Goal: Transaction & Acquisition: Purchase product/service

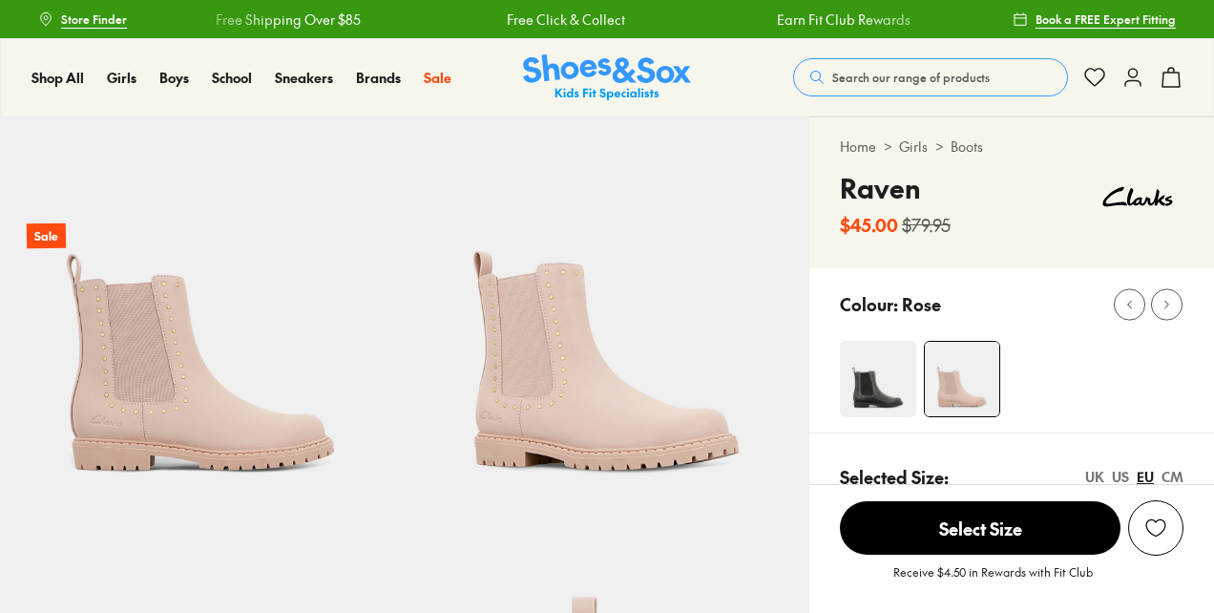
select select "*"
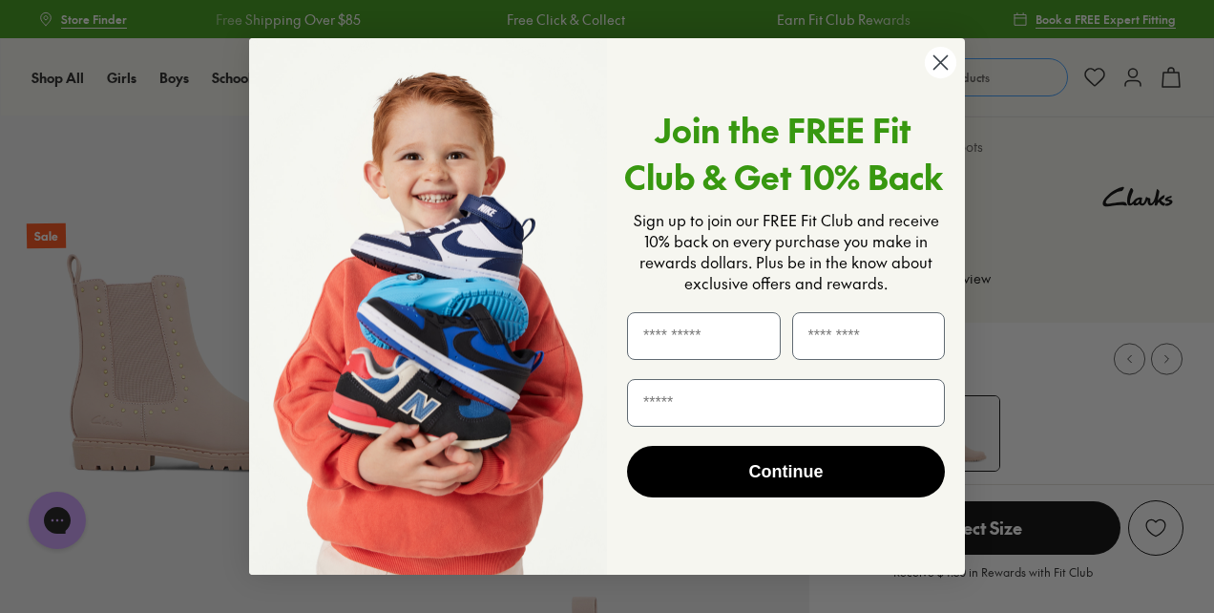
click at [945, 59] on circle "Close dialog" at bounding box center [940, 62] width 31 height 31
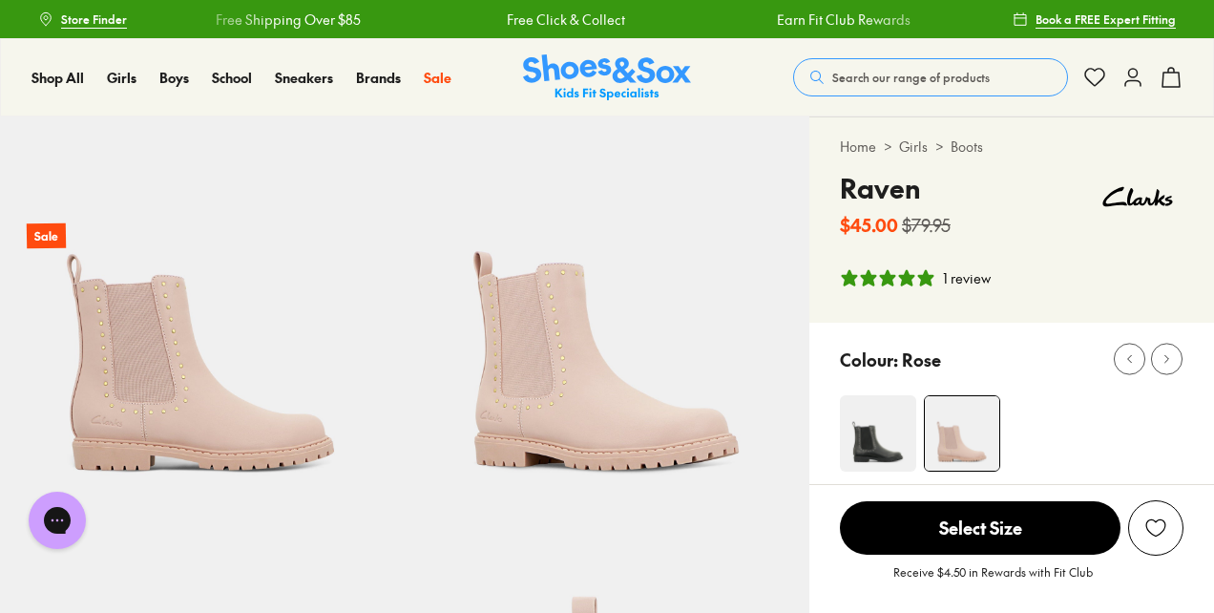
click at [961, 530] on span "Select Size" at bounding box center [980, 527] width 281 height 53
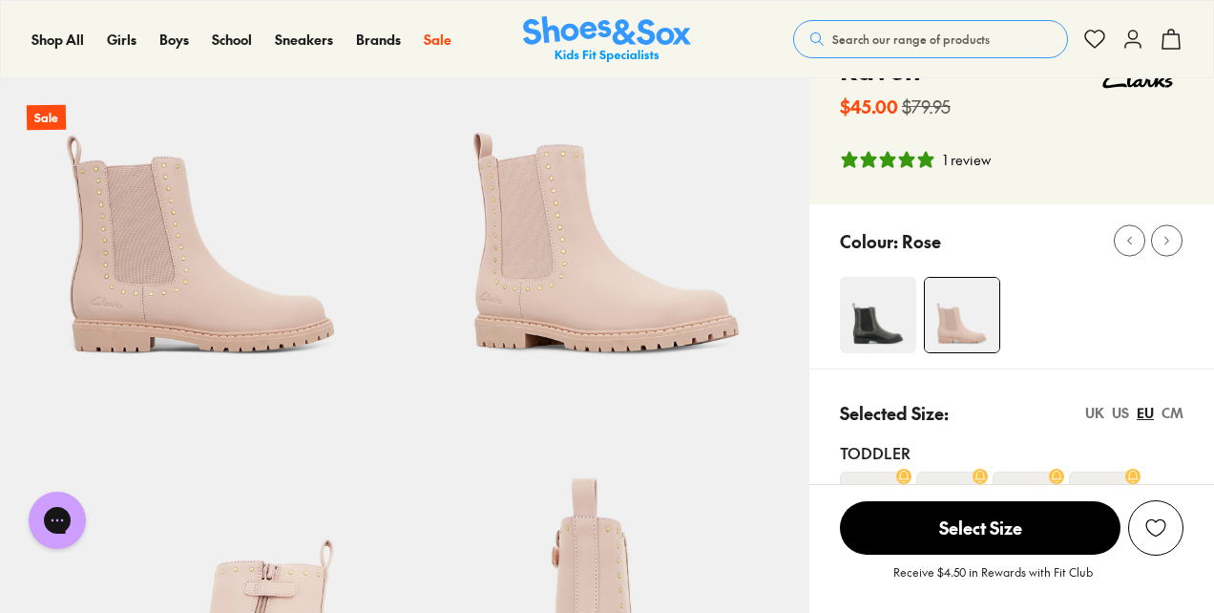
scroll to position [107, 0]
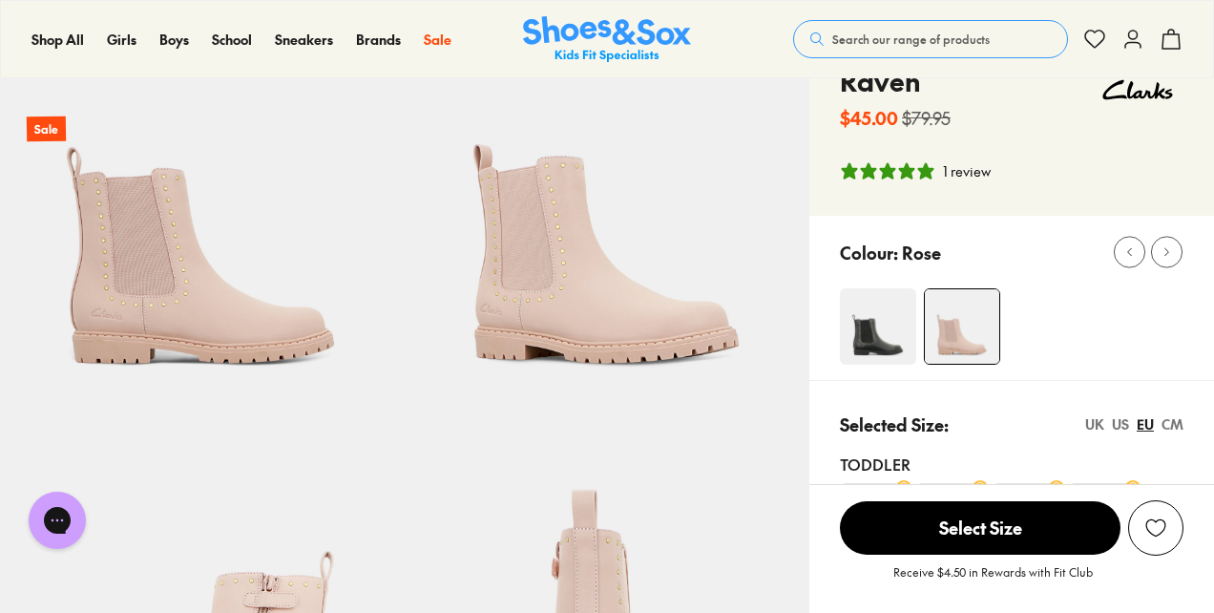
click at [976, 171] on div "1 review" at bounding box center [967, 171] width 48 height 20
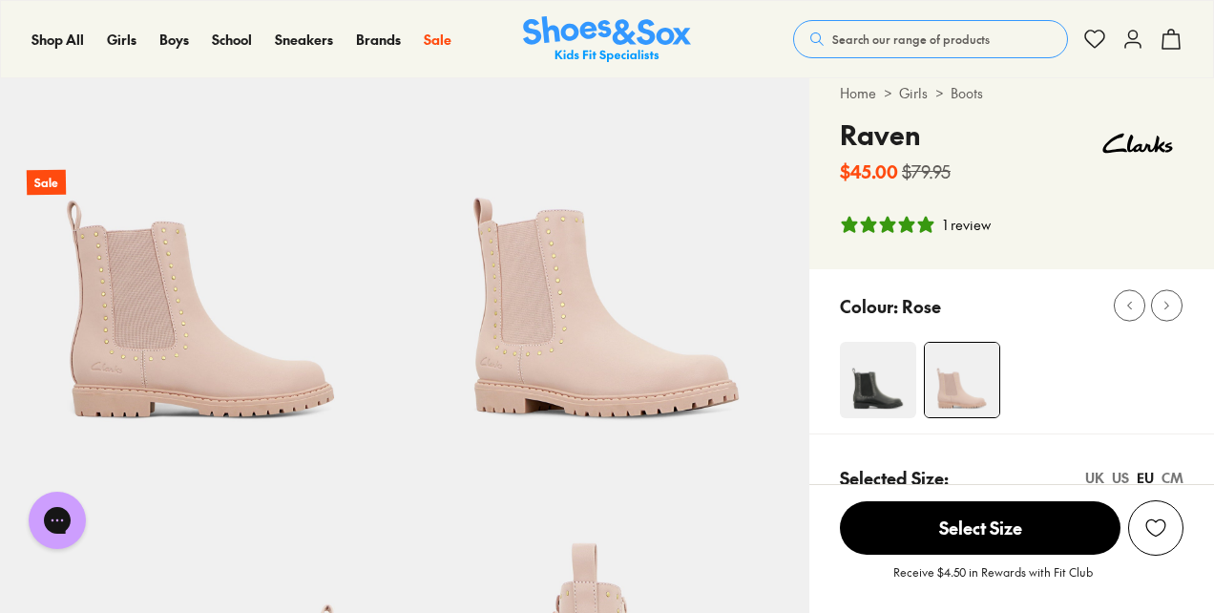
scroll to position [0, 0]
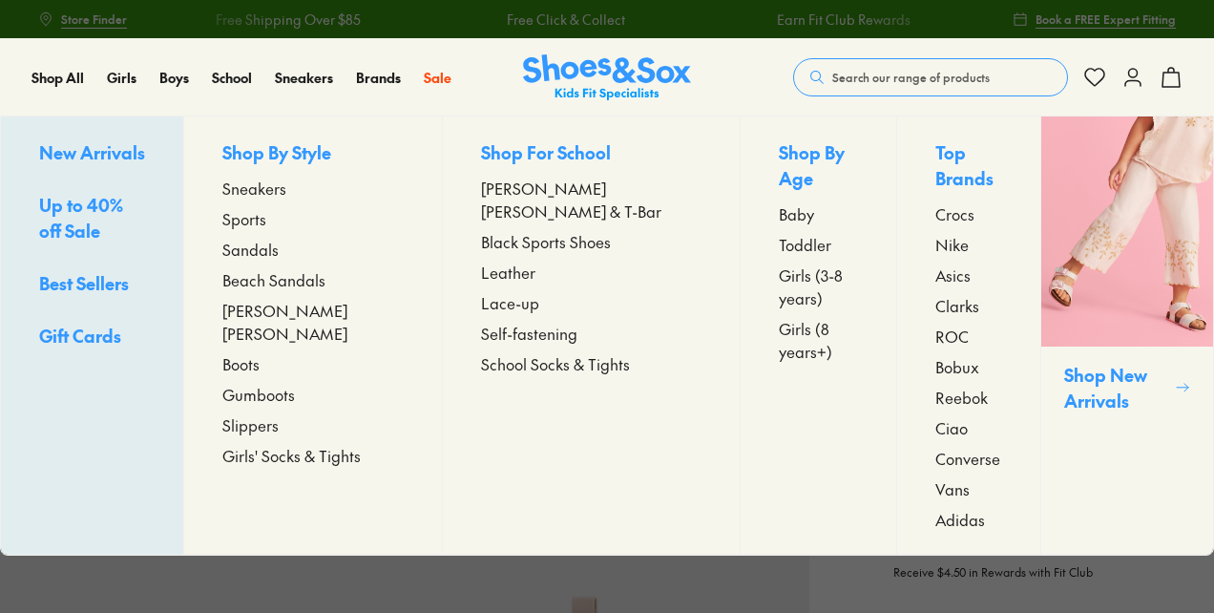
click at [260, 352] on span "Boots" at bounding box center [240, 363] width 37 height 23
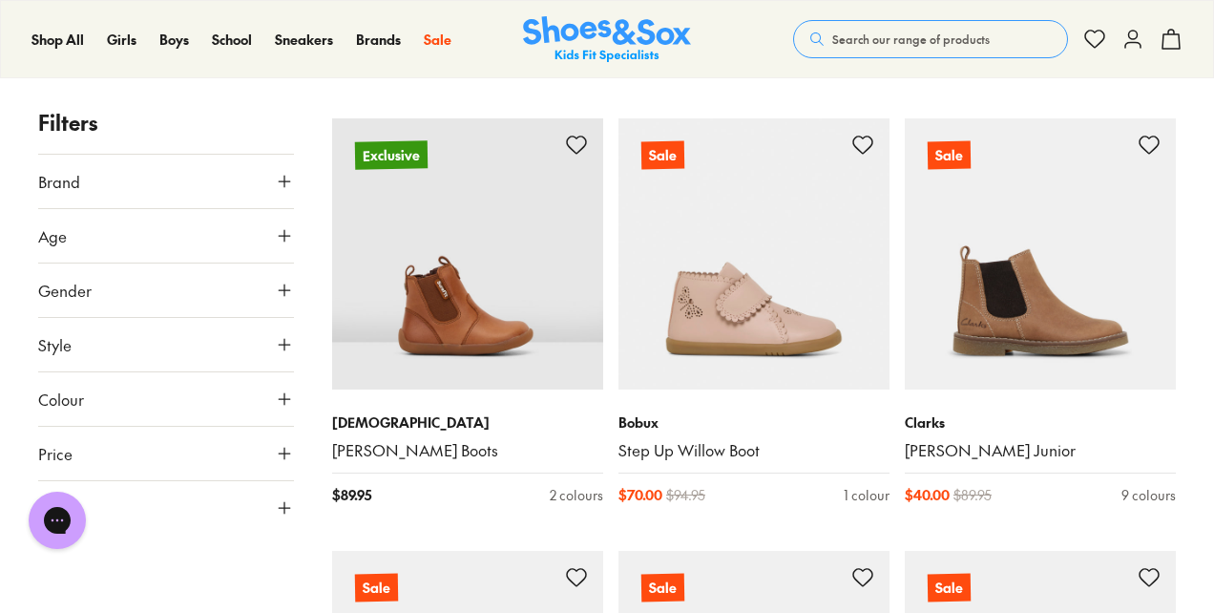
click at [103, 249] on button "Age" at bounding box center [166, 235] width 256 height 53
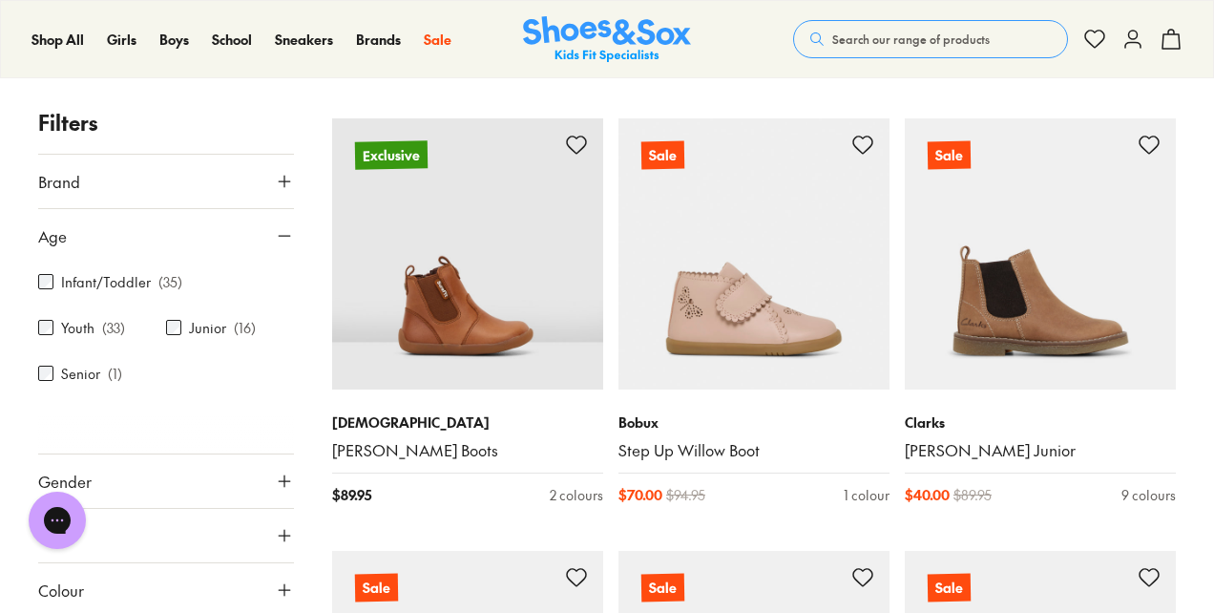
click at [98, 325] on div "Youth ( 33 )" at bounding box center [102, 327] width 128 height 23
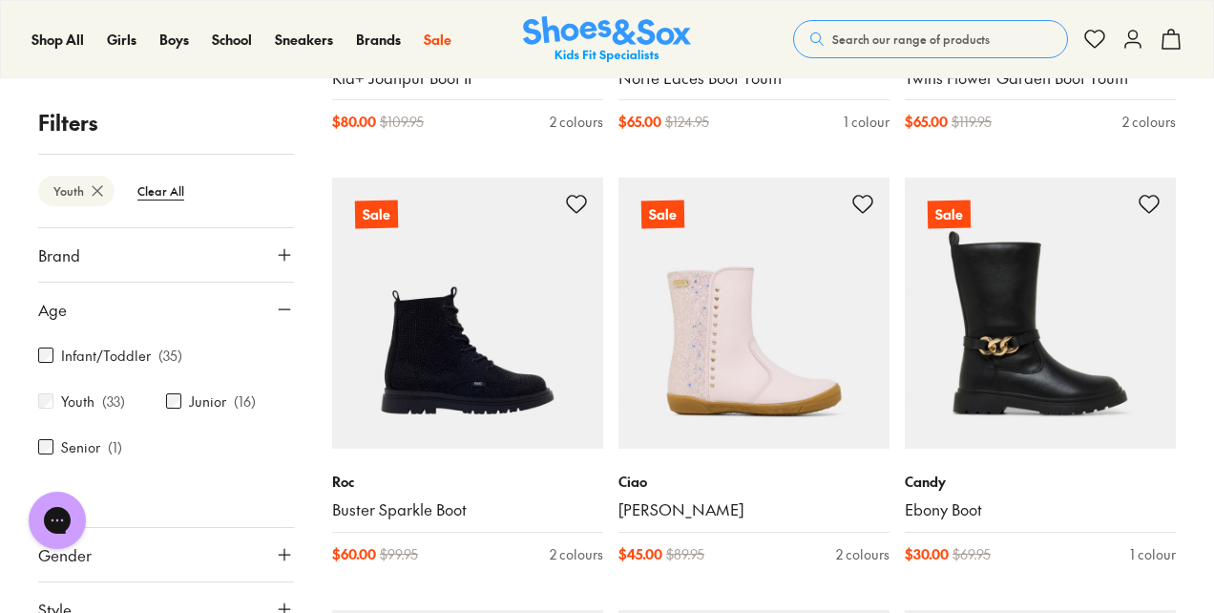
scroll to position [3250, 0]
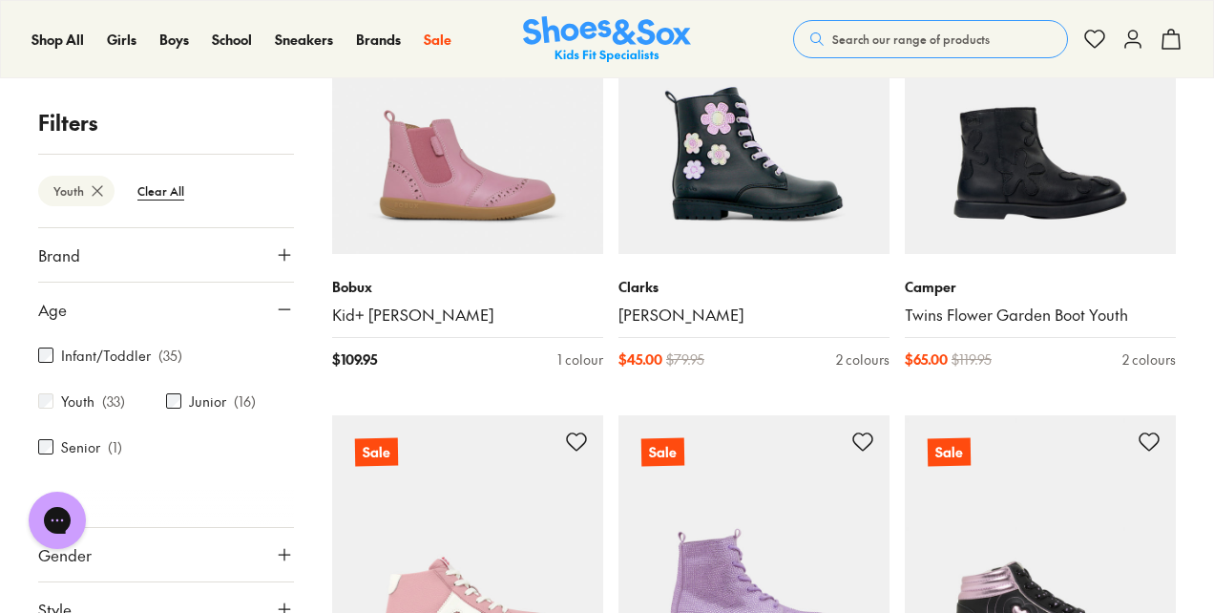
scroll to position [418, 0]
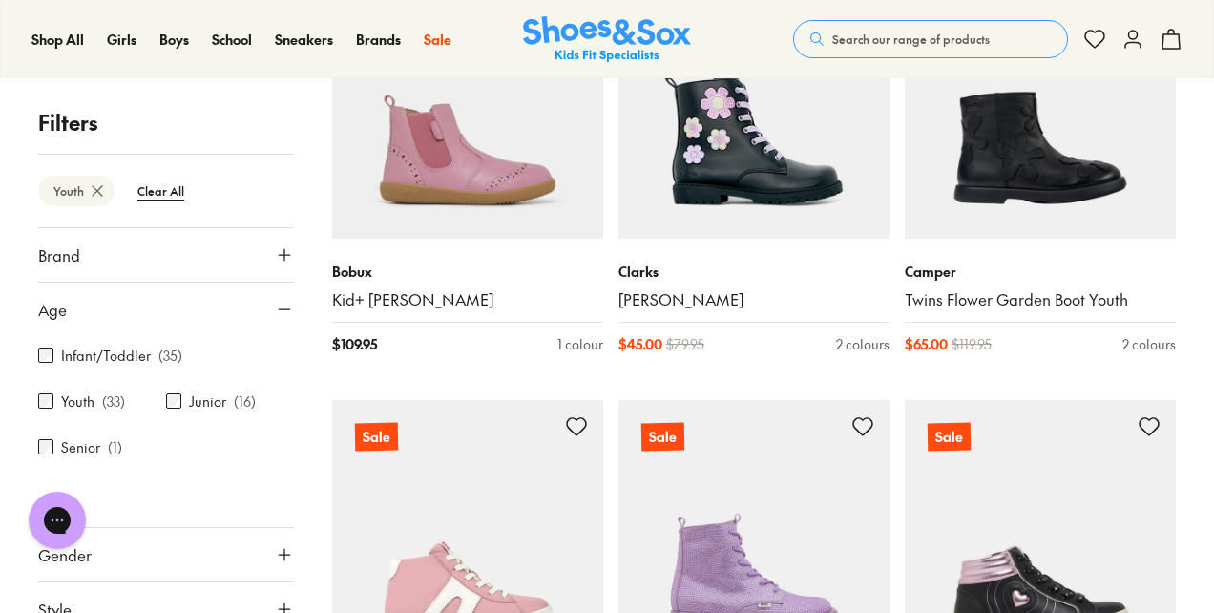
click at [234, 405] on p "( 16 )" at bounding box center [245, 401] width 22 height 20
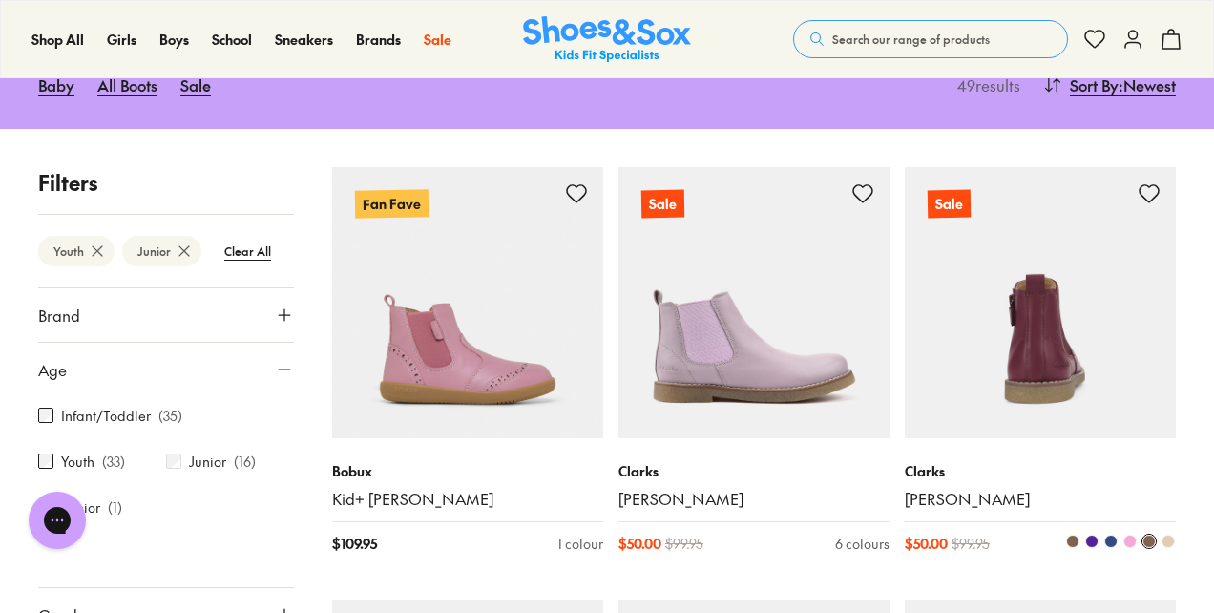
scroll to position [226, 0]
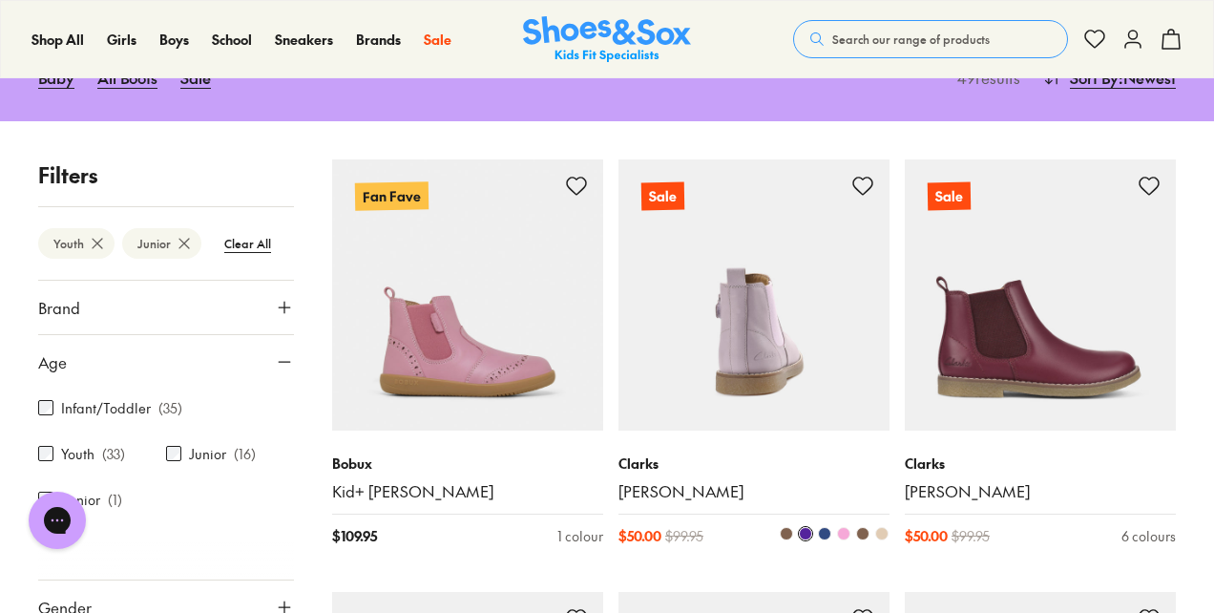
click at [789, 305] on img at bounding box center [753, 294] width 271 height 271
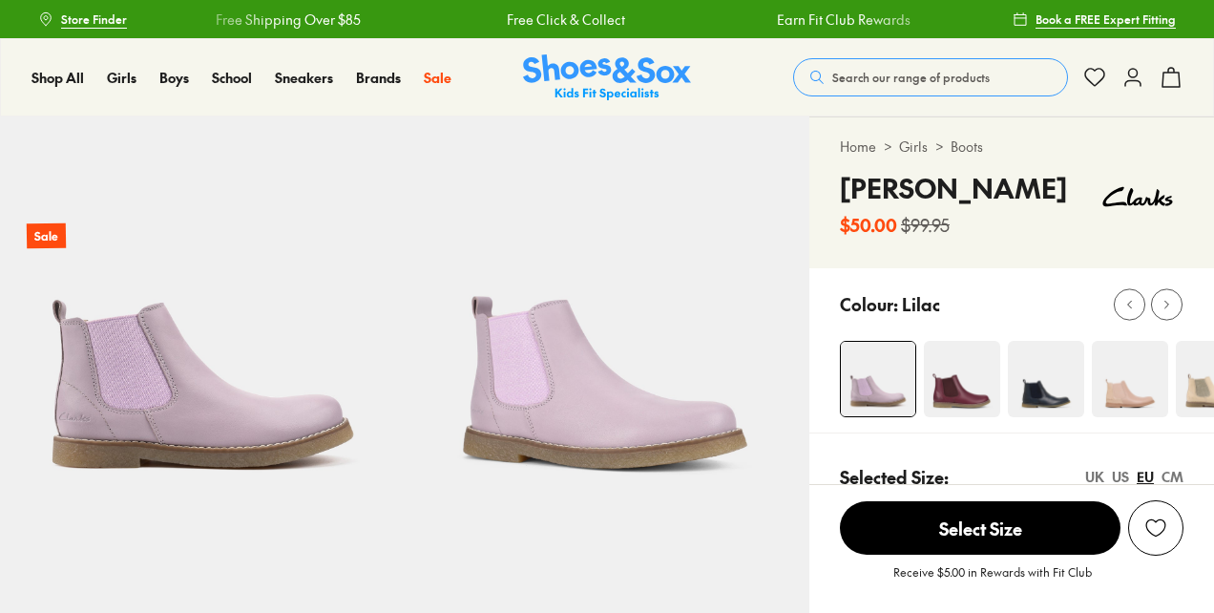
click at [1132, 387] on img at bounding box center [1130, 379] width 76 height 76
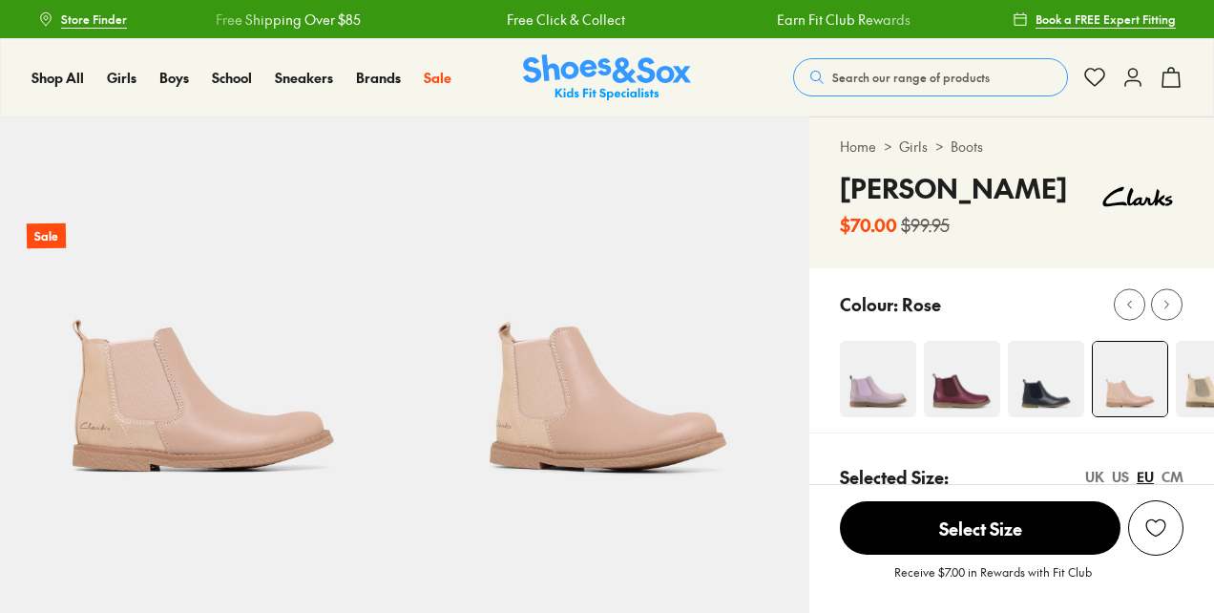
click at [884, 386] on div at bounding box center [1011, 350] width 405 height 164
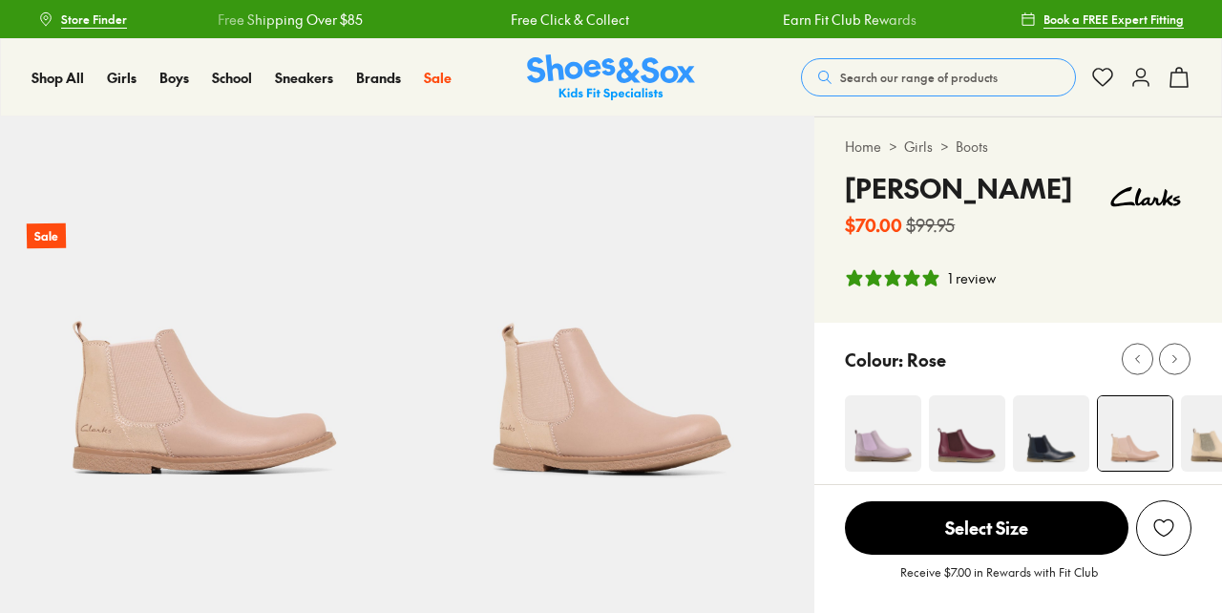
select select "*"
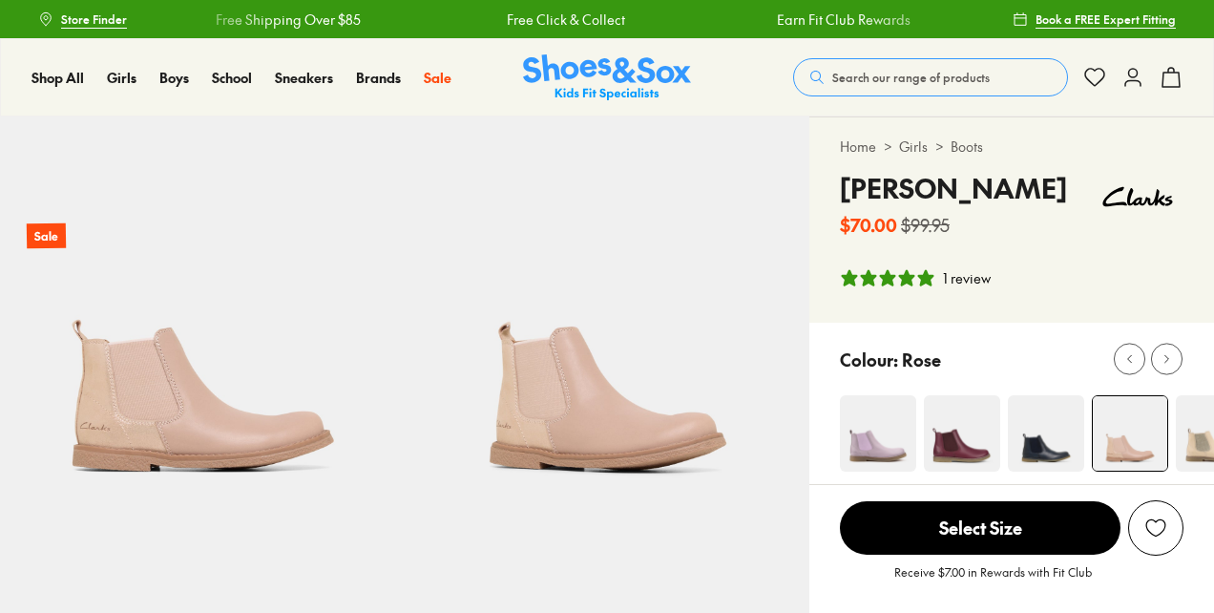
click at [883, 430] on img at bounding box center [878, 433] width 76 height 76
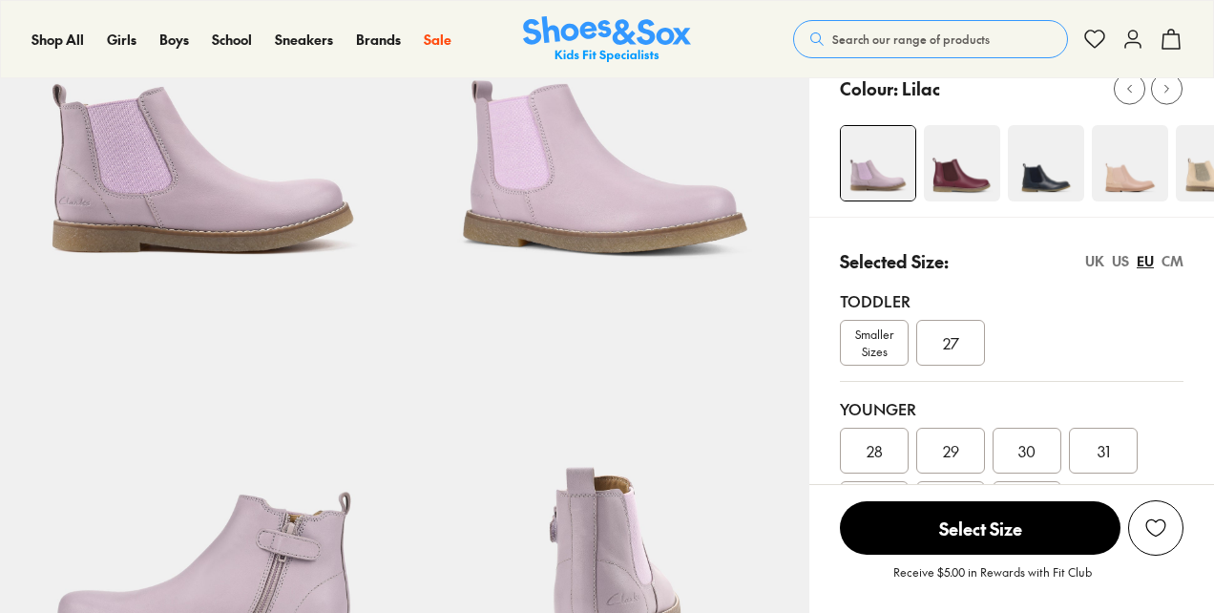
scroll to position [468, 0]
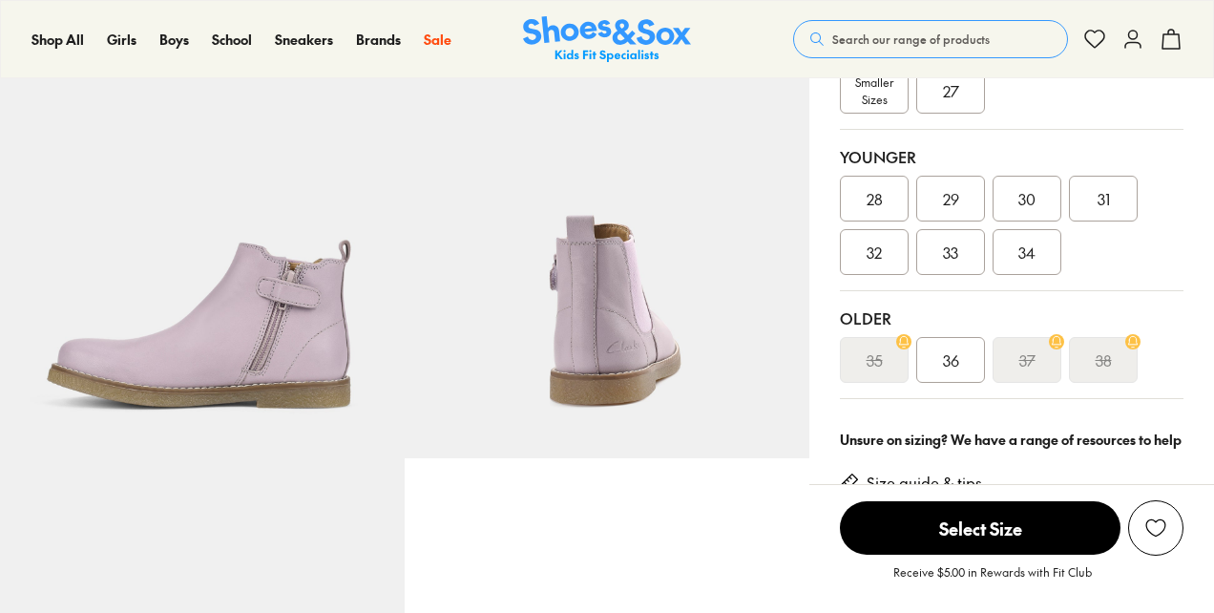
select select "*"
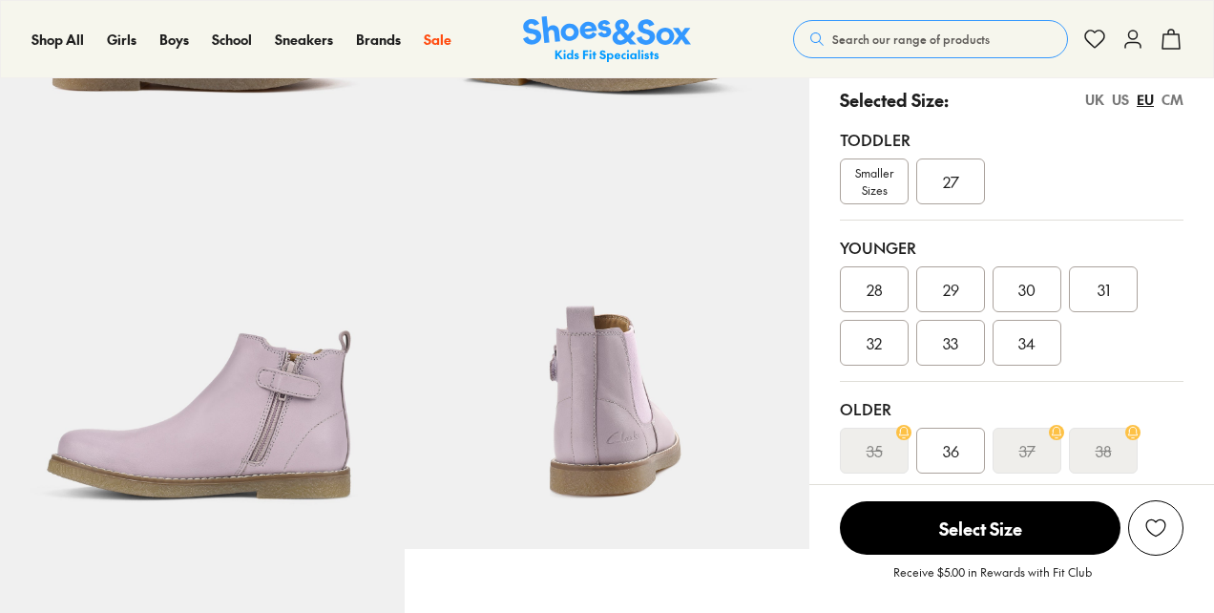
click at [1024, 344] on span "34" at bounding box center [1026, 342] width 17 height 23
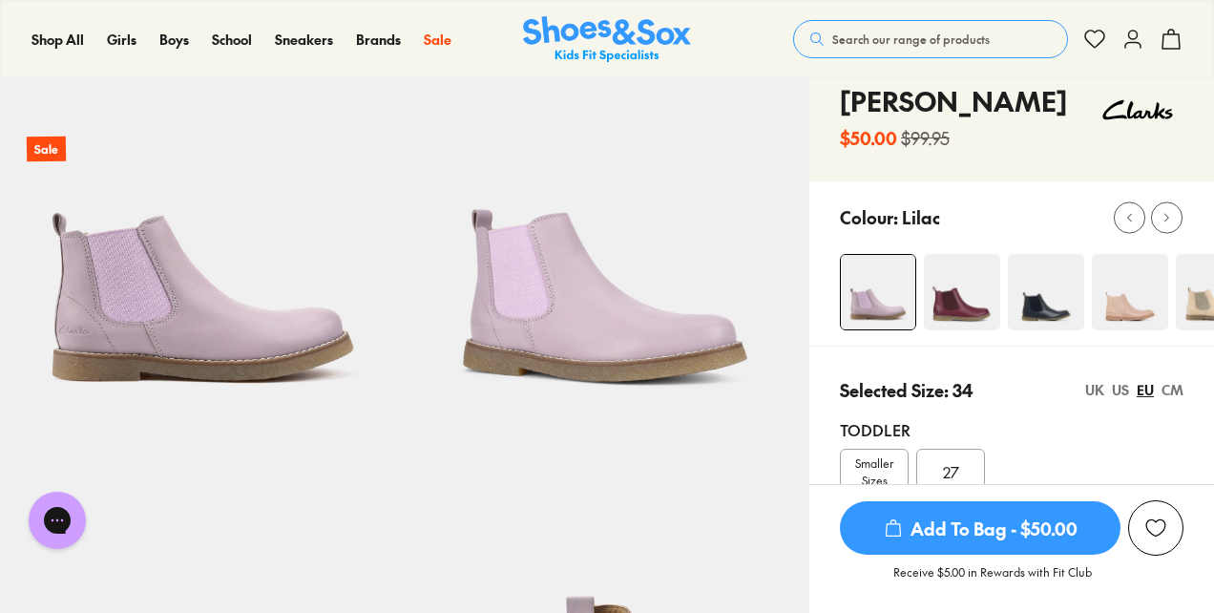
scroll to position [77, 0]
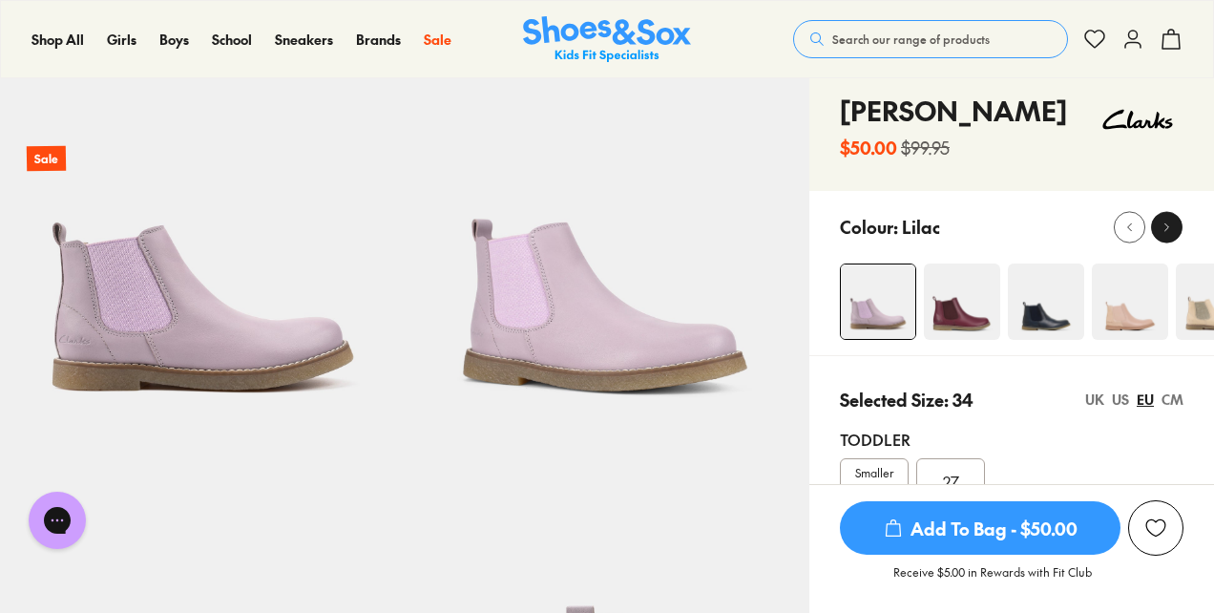
click at [1175, 231] on div at bounding box center [1167, 227] width 20 height 20
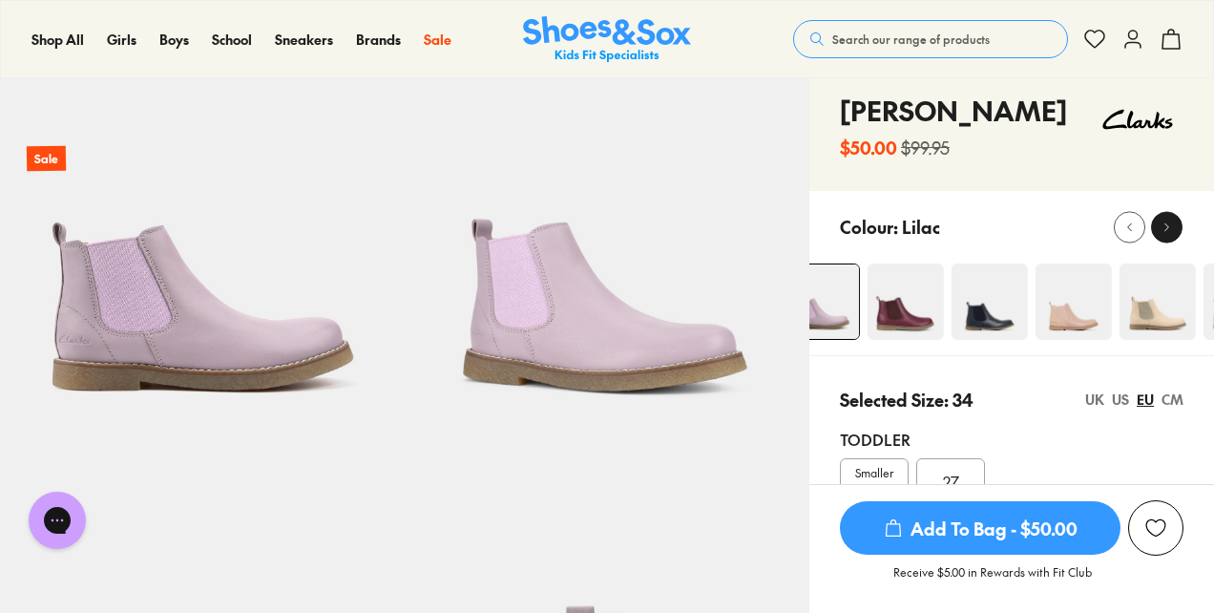
click at [1175, 231] on div at bounding box center [1167, 227] width 20 height 20
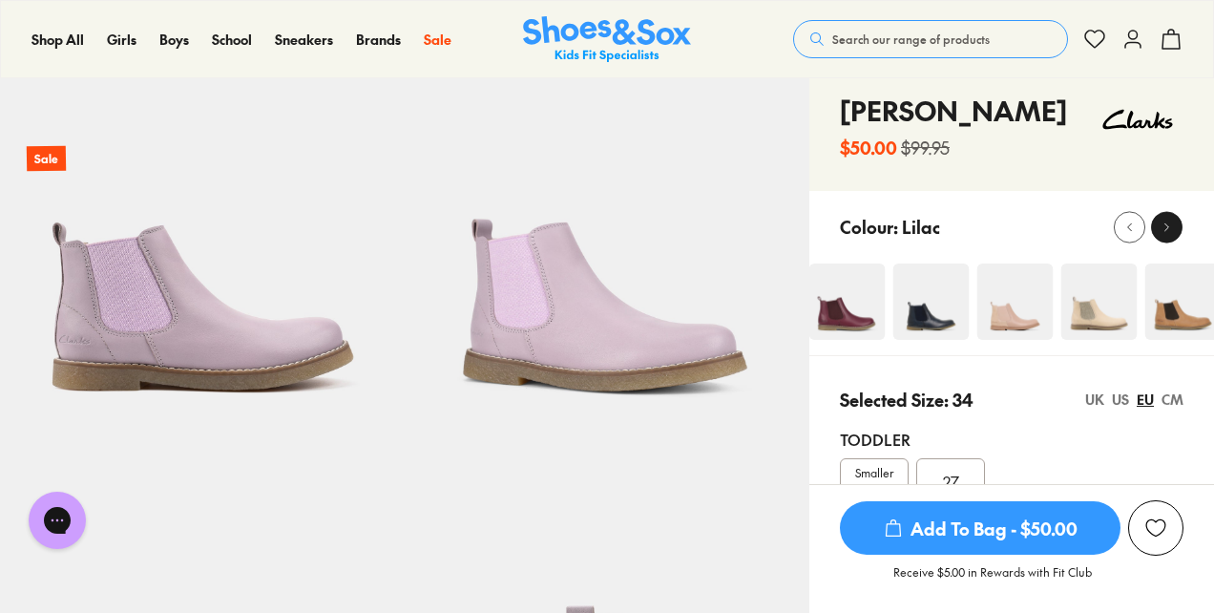
click at [1175, 231] on div at bounding box center [1167, 227] width 20 height 20
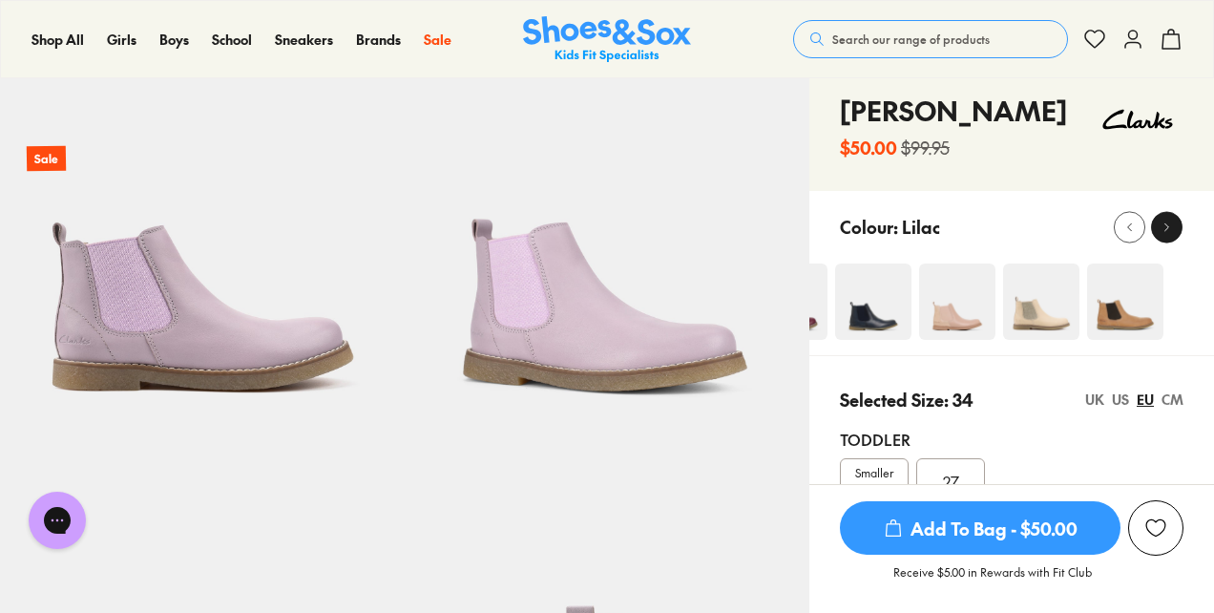
click at [1175, 231] on div at bounding box center [1167, 227] width 20 height 20
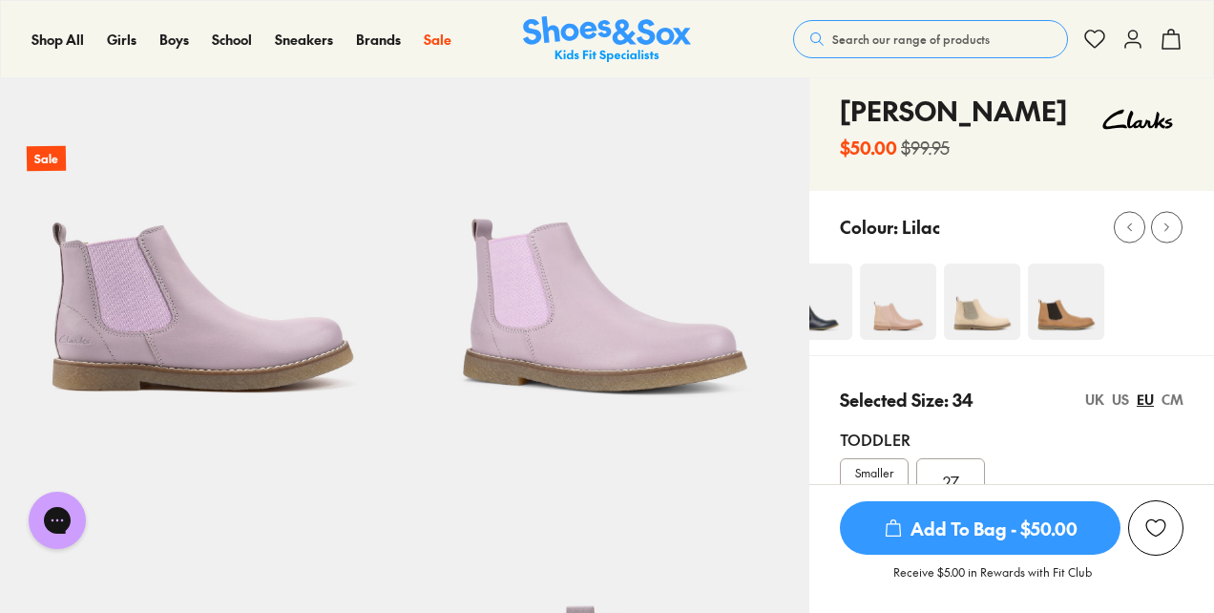
click at [909, 316] on img at bounding box center [898, 301] width 76 height 76
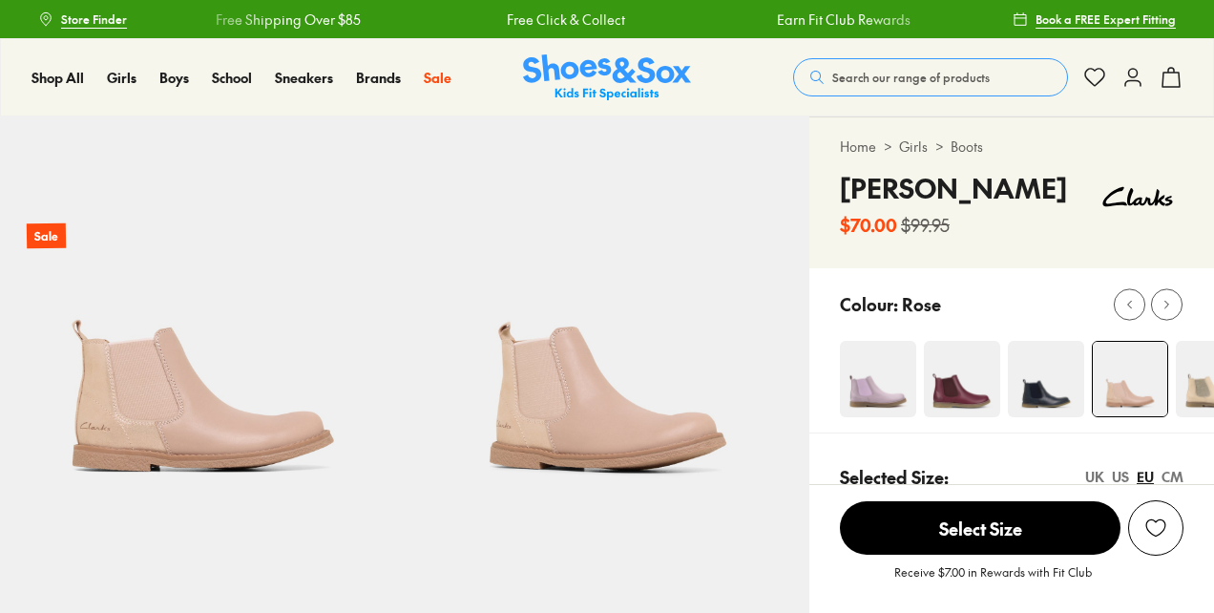
scroll to position [10, 0]
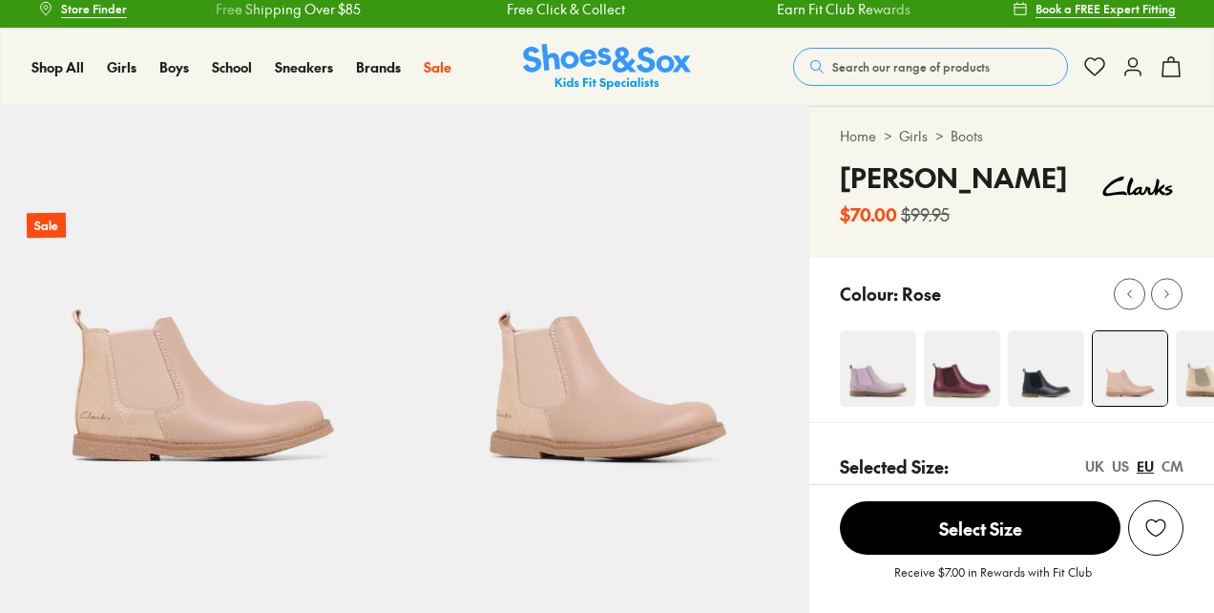
select select "*"
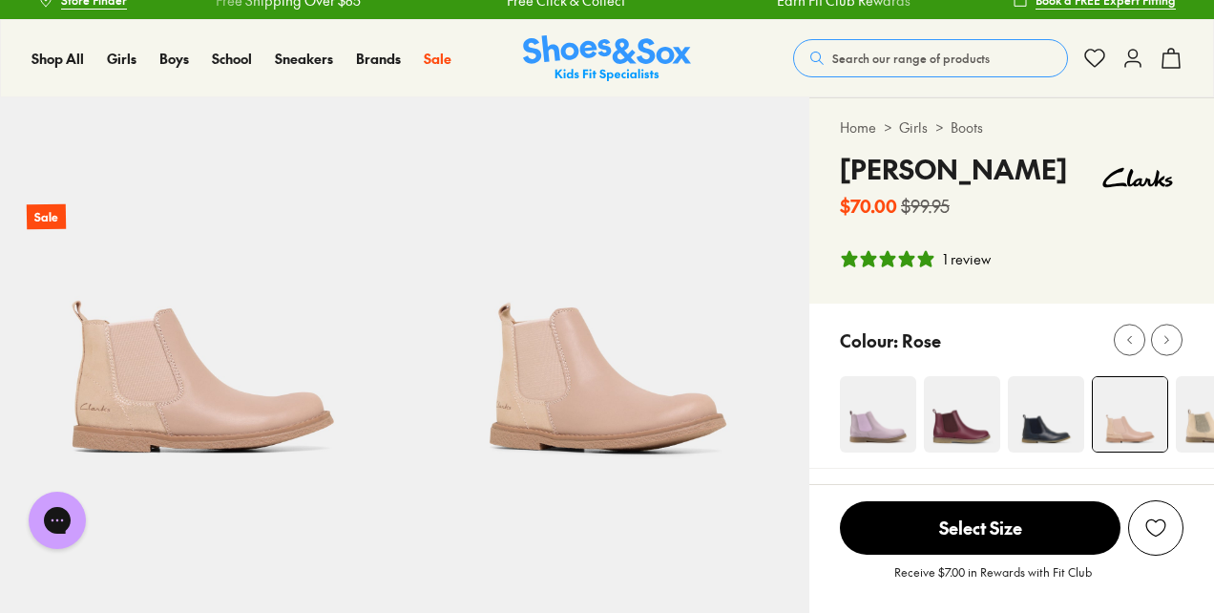
scroll to position [0, 0]
